Goal: Information Seeking & Learning: Compare options

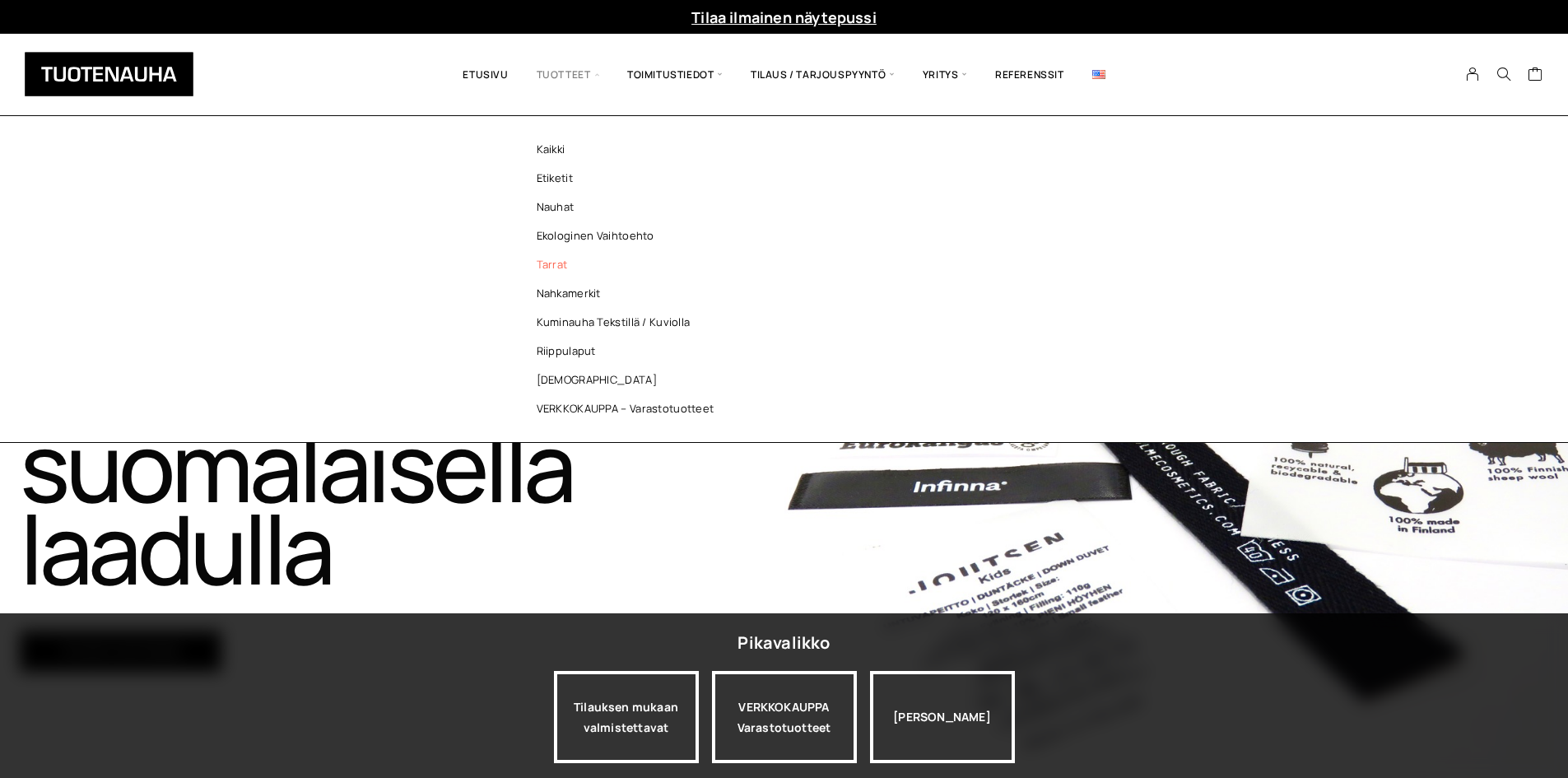
click at [555, 263] on link "Tarrat" at bounding box center [630, 265] width 239 height 29
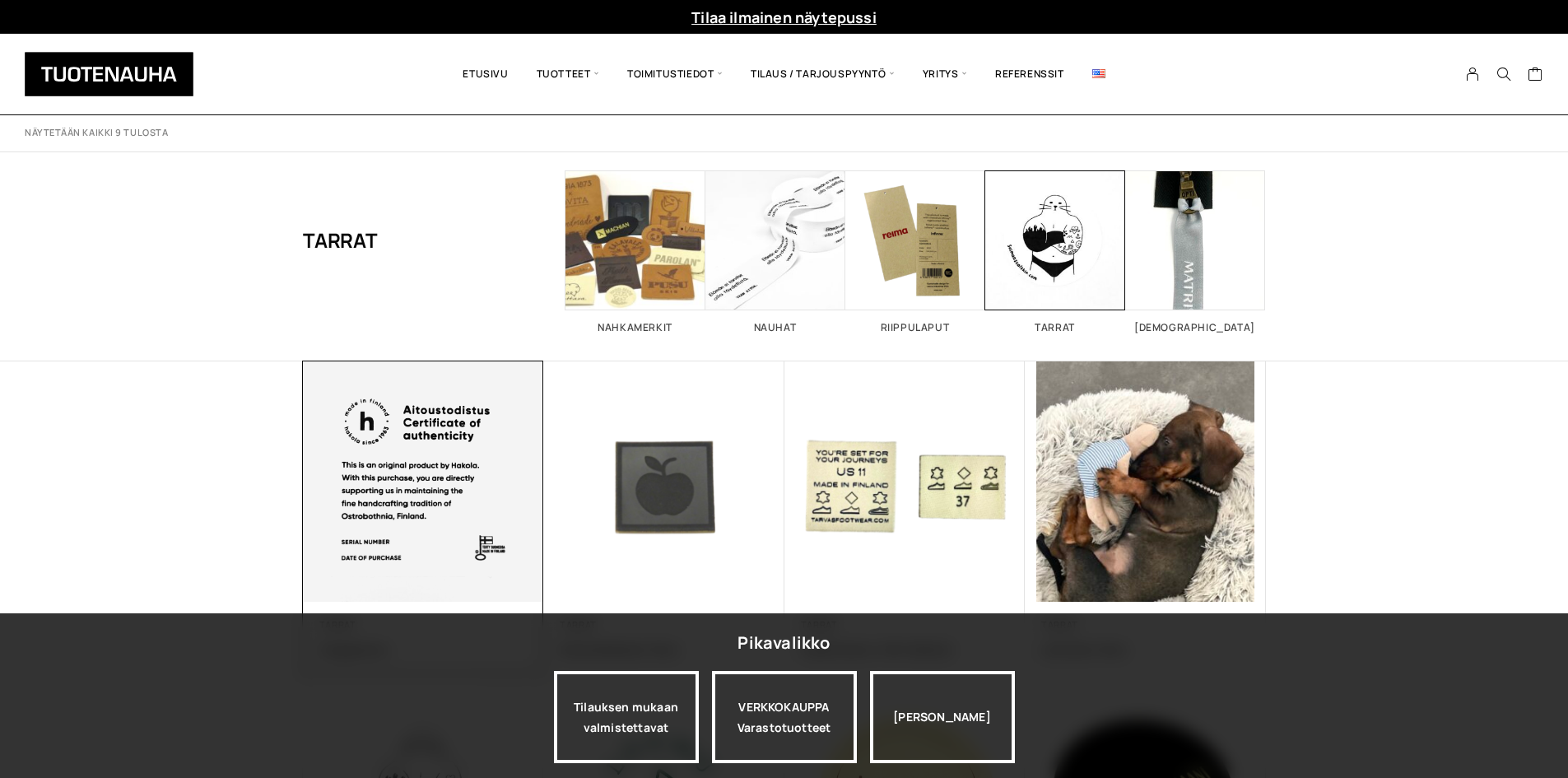
click at [334, 500] on img at bounding box center [423, 481] width 253 height 253
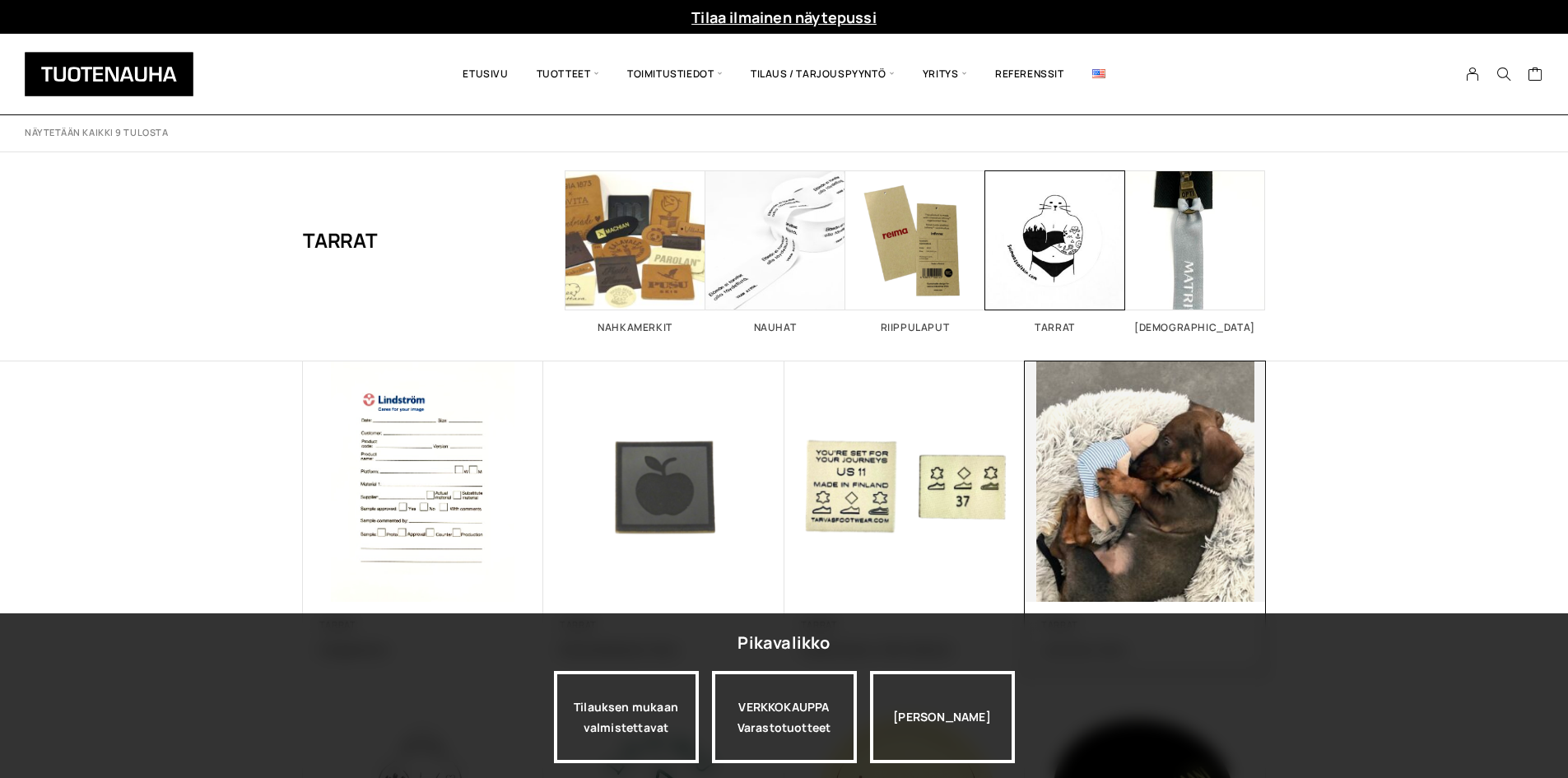
click at [1165, 521] on img at bounding box center [1145, 481] width 242 height 242
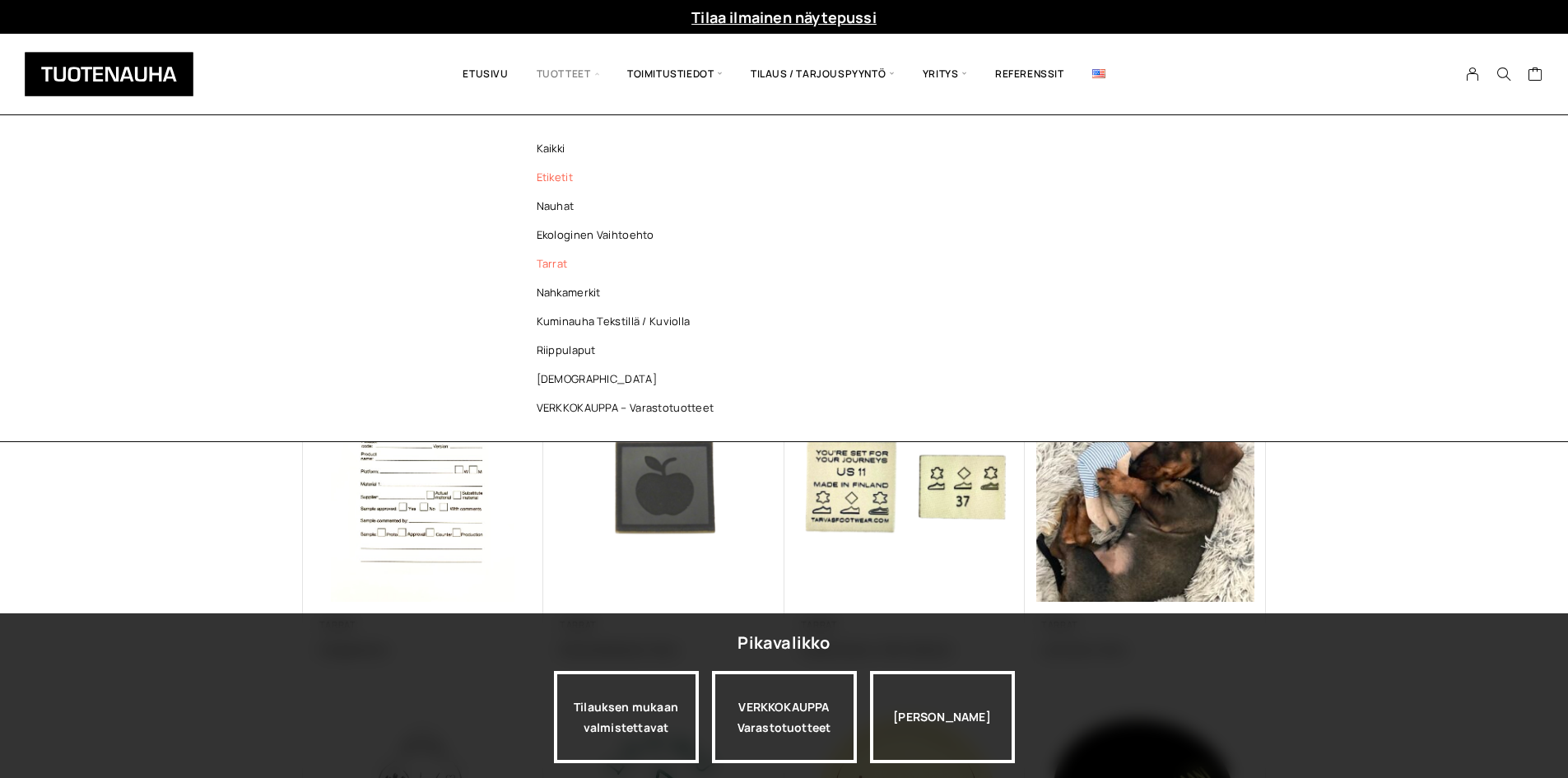
click at [587, 182] on link "Etiketit" at bounding box center [630, 177] width 239 height 29
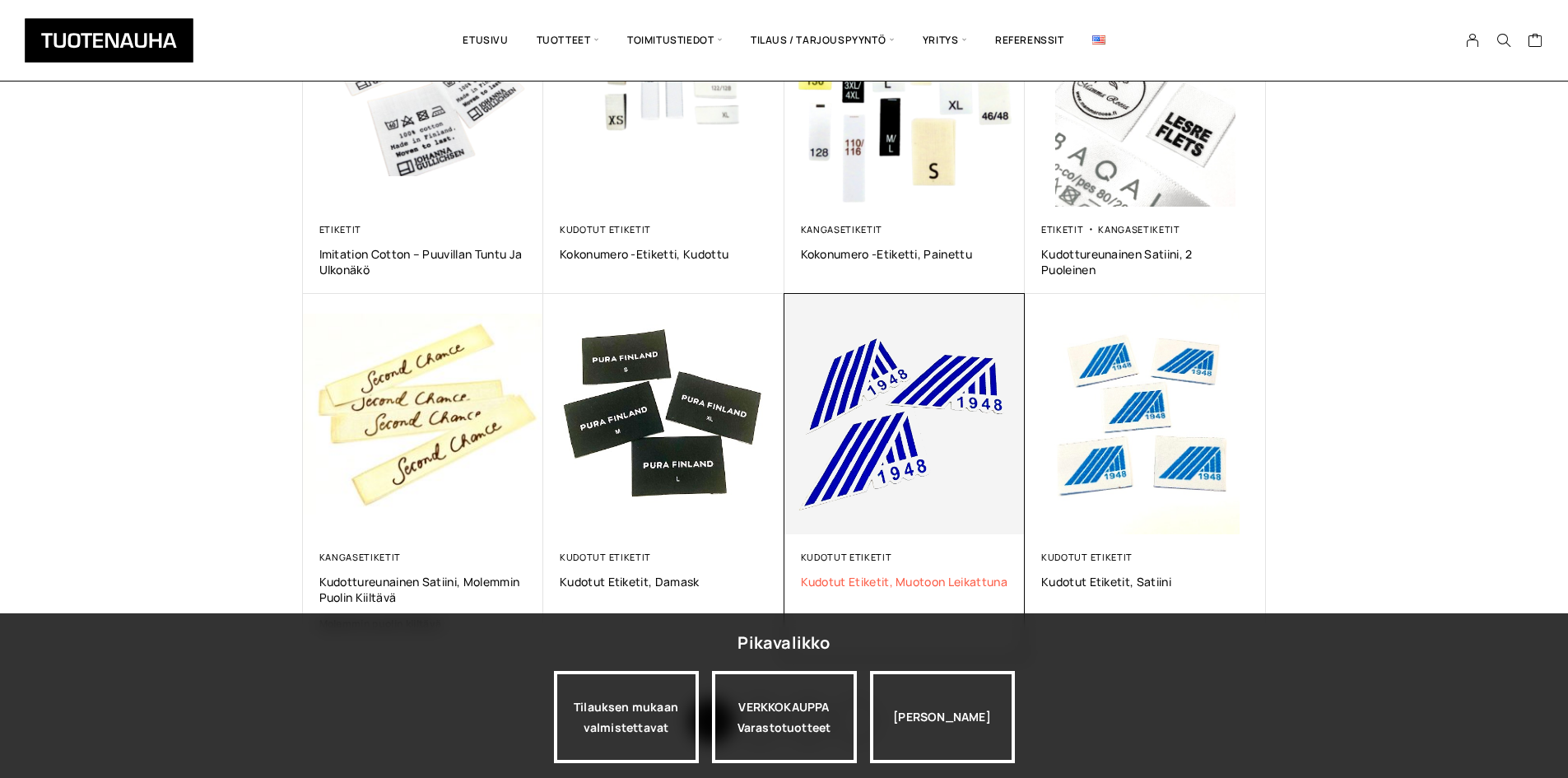
scroll to position [906, 0]
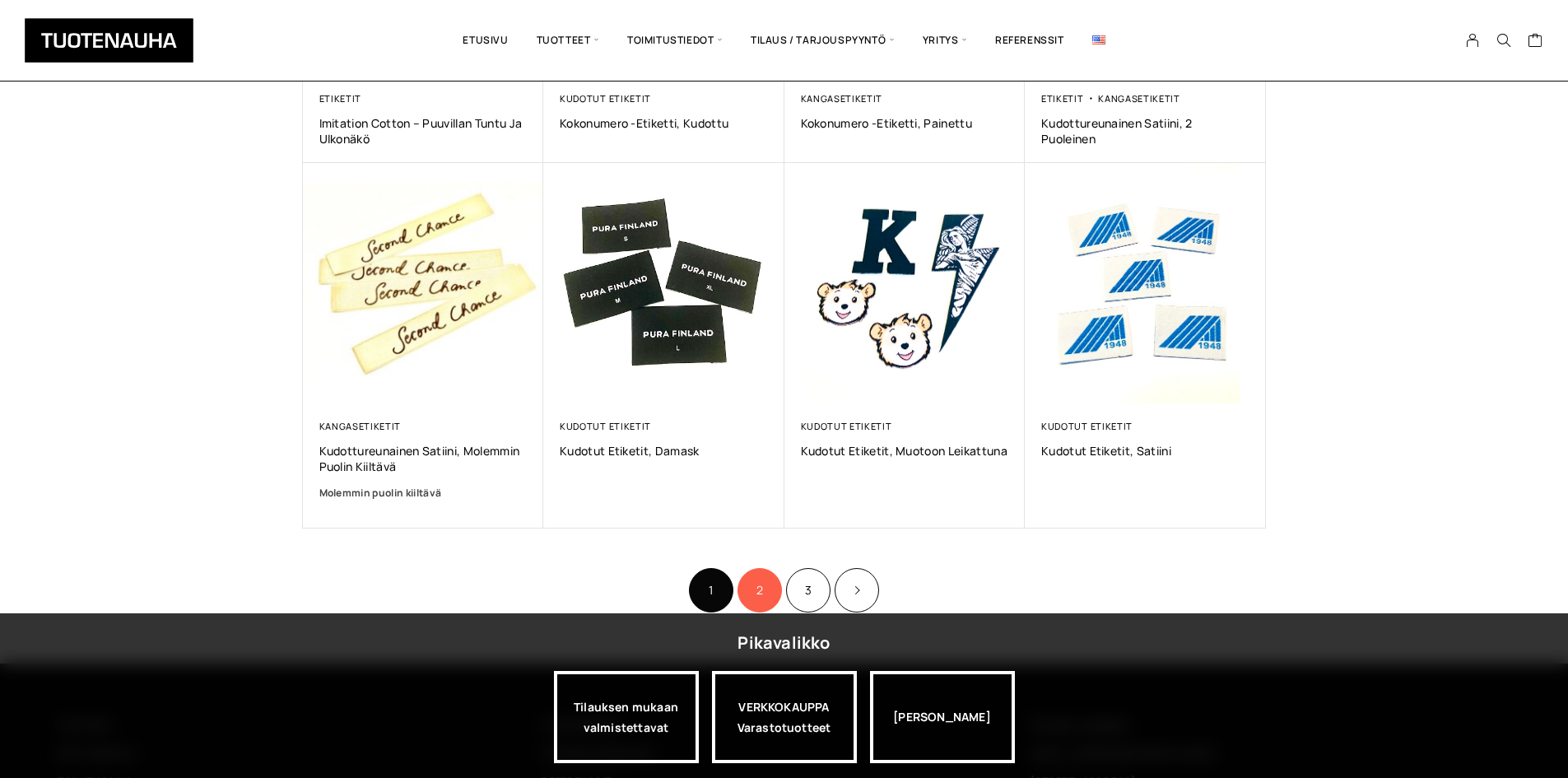
click at [755, 592] on link "2" at bounding box center [759, 590] width 44 height 44
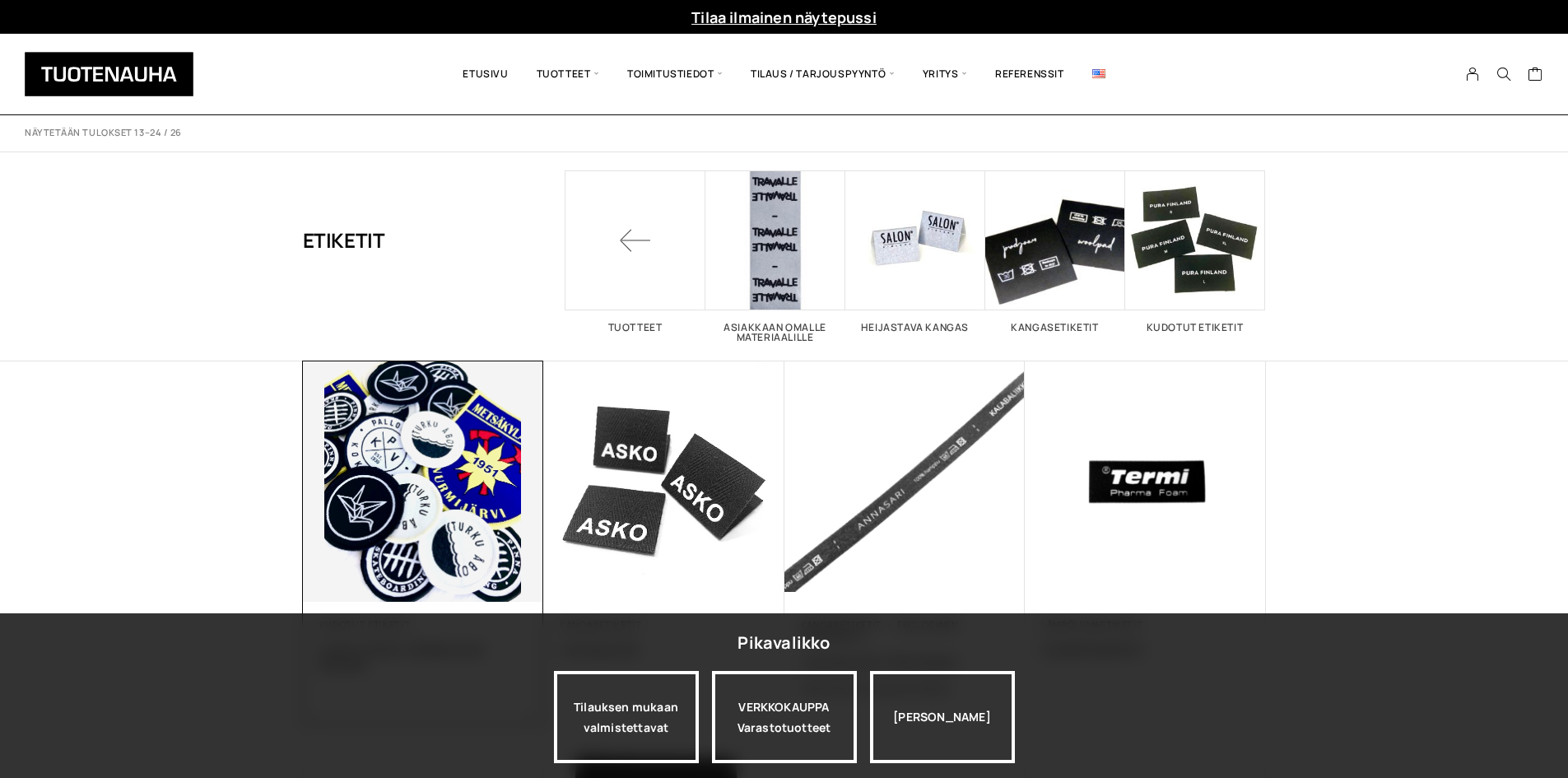
click at [360, 498] on img at bounding box center [424, 481] width 242 height 242
